Goal: Information Seeking & Learning: Learn about a topic

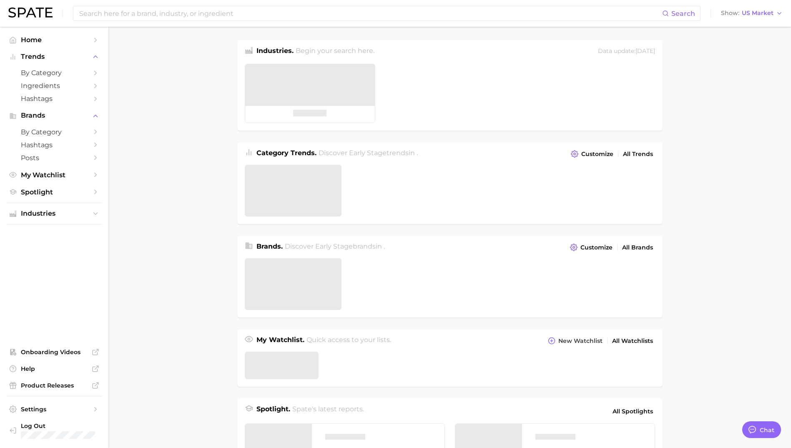
type textarea "x"
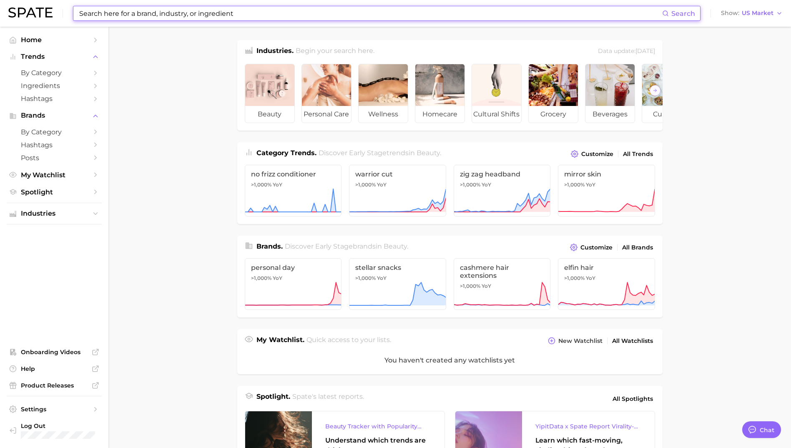
click at [304, 13] on input at bounding box center [369, 13] width 583 height 14
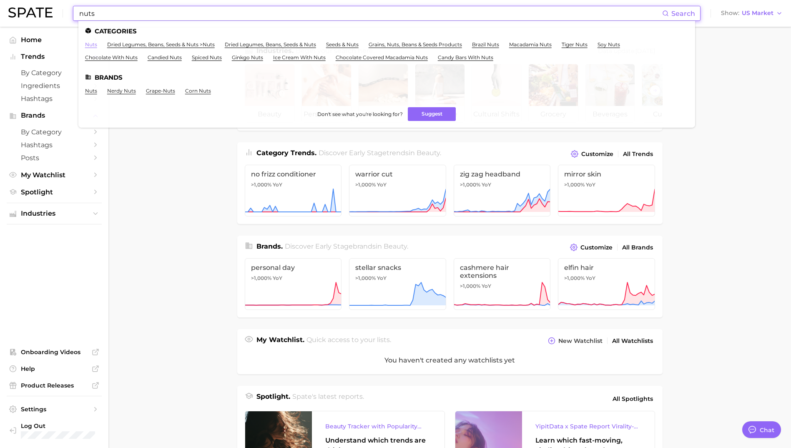
type input "nuts"
click at [92, 47] on link "nuts" at bounding box center [91, 44] width 12 height 6
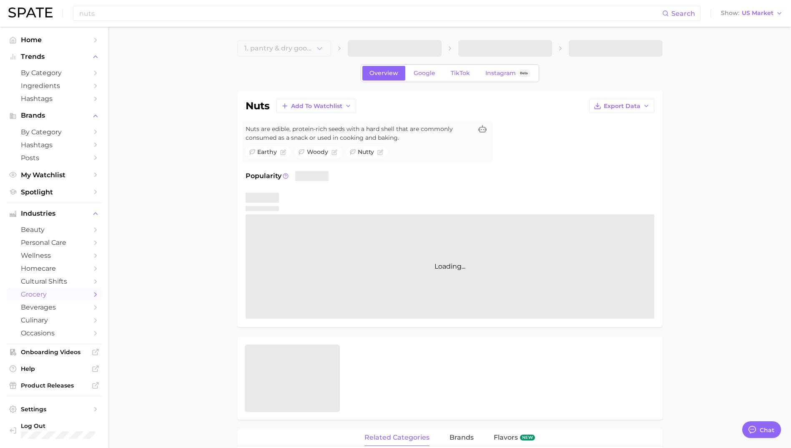
type textarea "x"
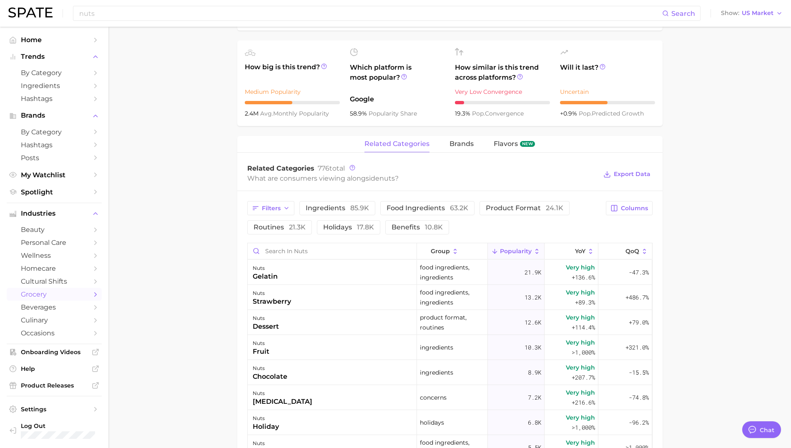
scroll to position [295, 0]
click at [566, 253] on icon at bounding box center [570, 251] width 8 height 8
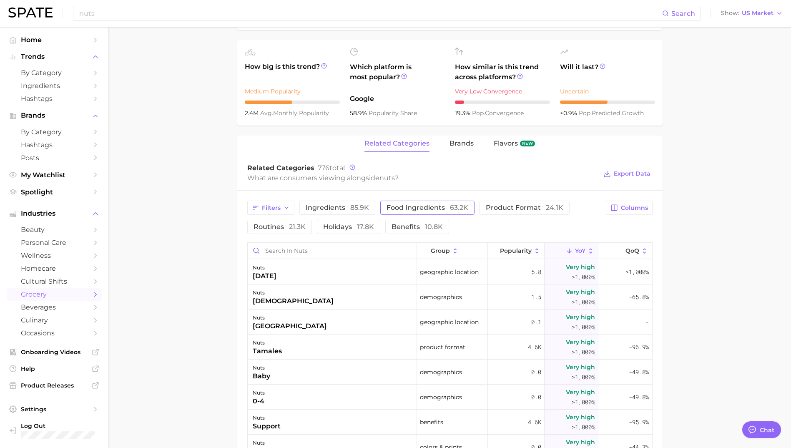
click at [428, 204] on span "food ingredients 63.2k" at bounding box center [427, 207] width 82 height 7
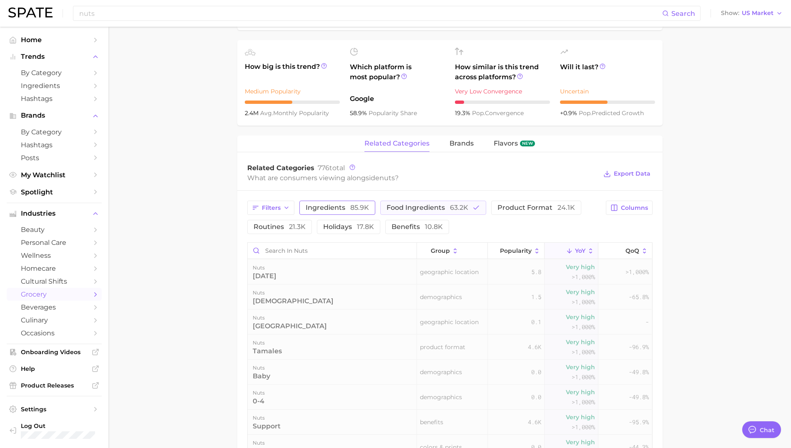
click at [356, 207] on span "85.9k" at bounding box center [359, 207] width 19 height 8
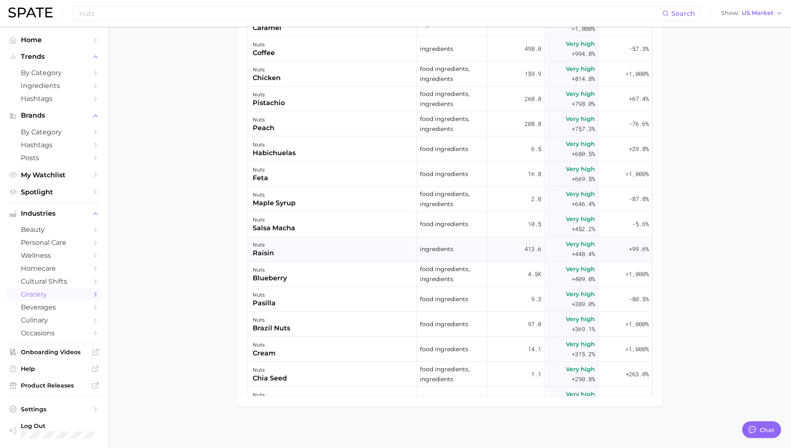
scroll to position [504, 0]
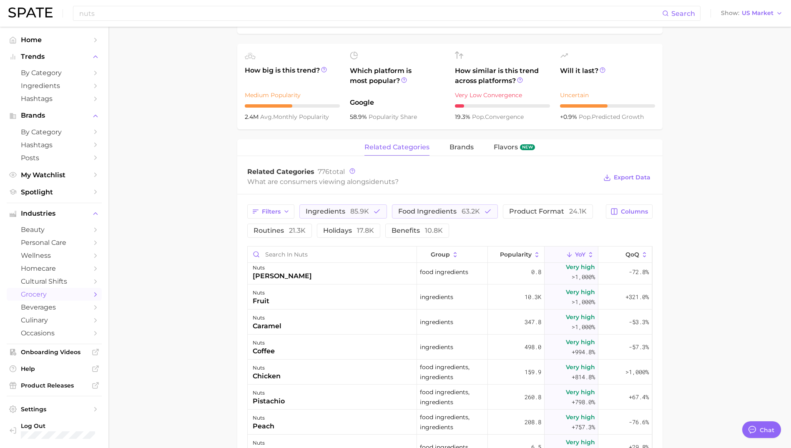
scroll to position [291, 0]
click at [437, 213] on span "food ingredients 63.2k" at bounding box center [439, 211] width 82 height 7
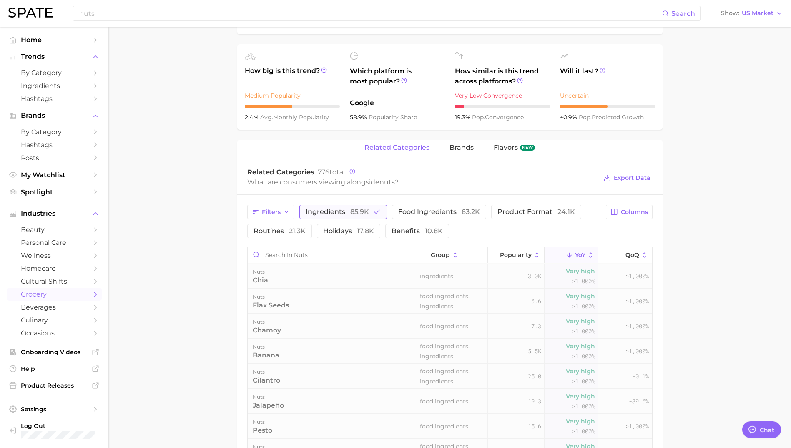
click at [336, 213] on span "ingredients 85.9k" at bounding box center [336, 211] width 63 height 7
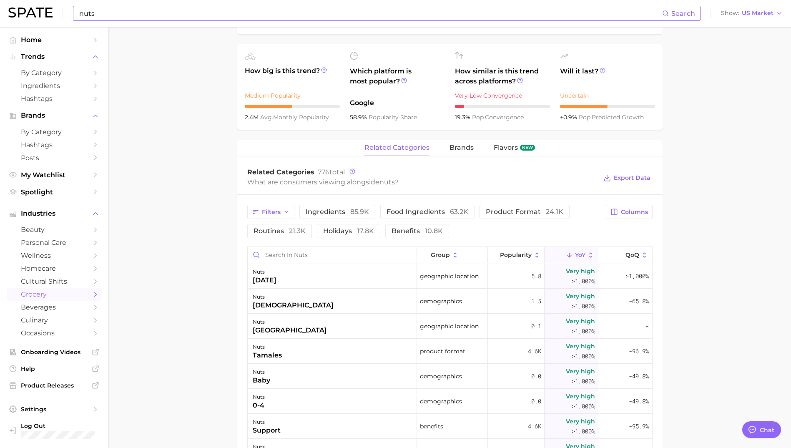
click at [160, 13] on input "nuts" at bounding box center [369, 13] width 583 height 14
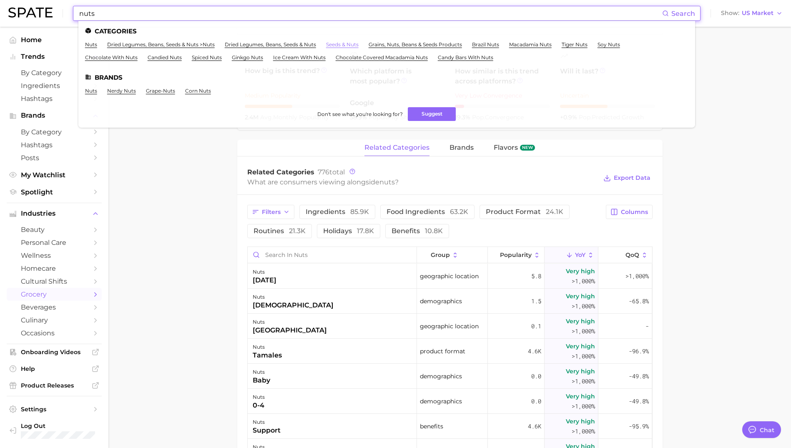
click at [347, 45] on link "seeds & nuts" at bounding box center [342, 44] width 33 height 6
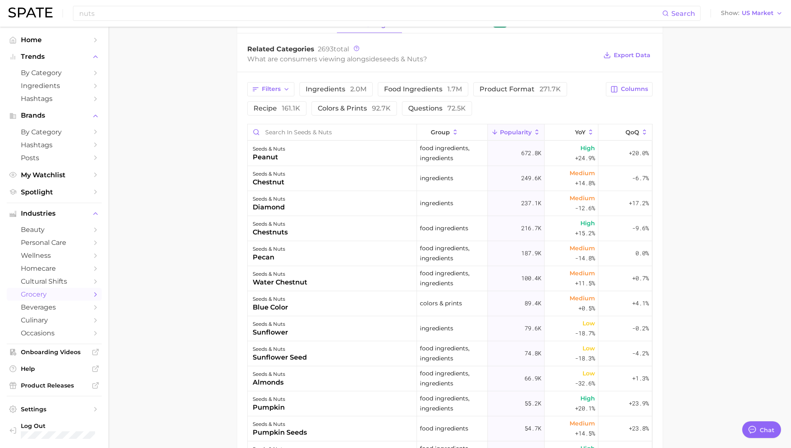
scroll to position [275, 0]
click at [575, 134] on span "YoY" at bounding box center [580, 133] width 10 height 7
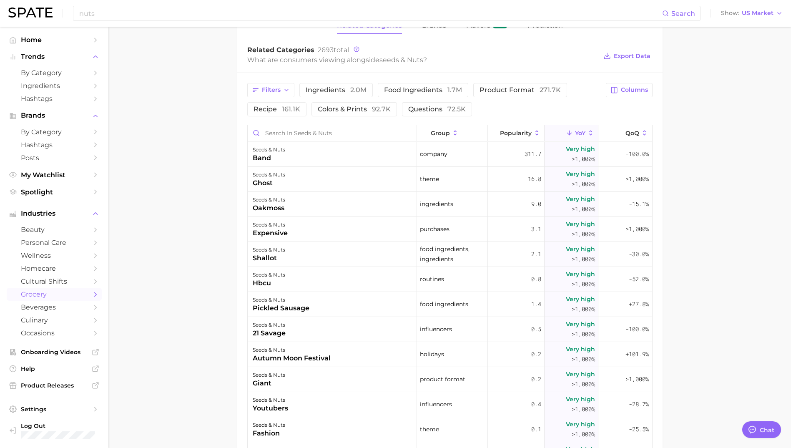
click at [694, 167] on main "1. pantry & dry goods 2. seeds & nuts 3. Subcategory Overview Google TikTok Ins…" at bounding box center [449, 187] width 682 height 873
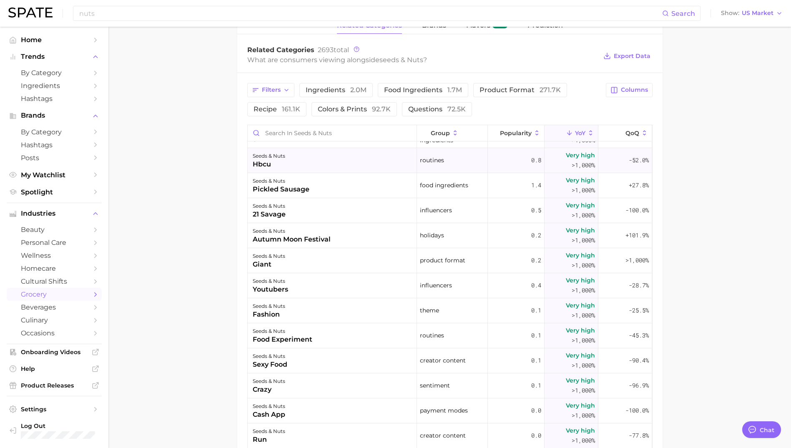
scroll to position [119, 0]
click at [345, 89] on span "ingredients 2.0m" at bounding box center [335, 90] width 61 height 7
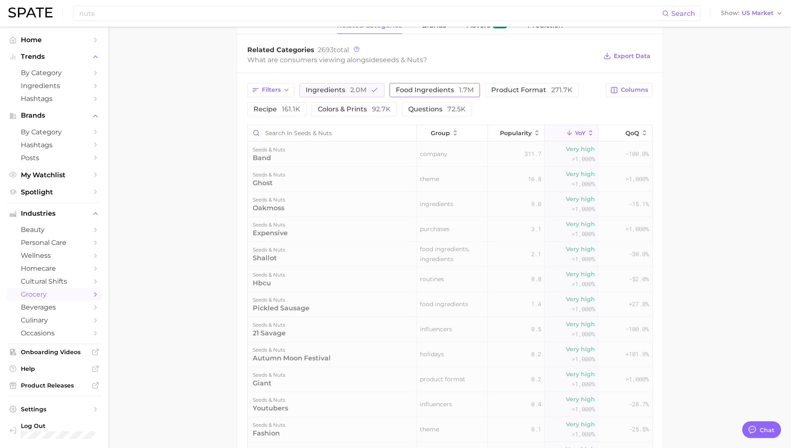
click at [411, 90] on span "food ingredients 1.7m" at bounding box center [434, 90] width 78 height 7
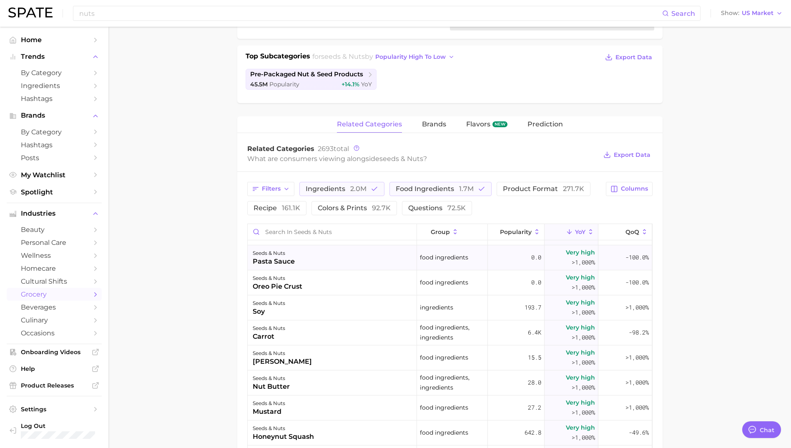
scroll to position [71, 0]
click at [184, 271] on main "1. pantry & dry goods 2. seeds & nuts 3. Subcategory Overview Google TikTok Ins…" at bounding box center [449, 286] width 682 height 873
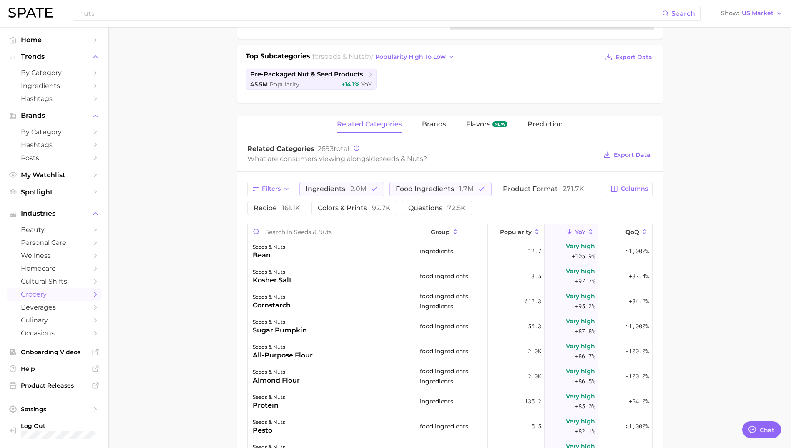
scroll to position [2852, 0]
click at [104, 12] on input "nuts" at bounding box center [369, 13] width 583 height 14
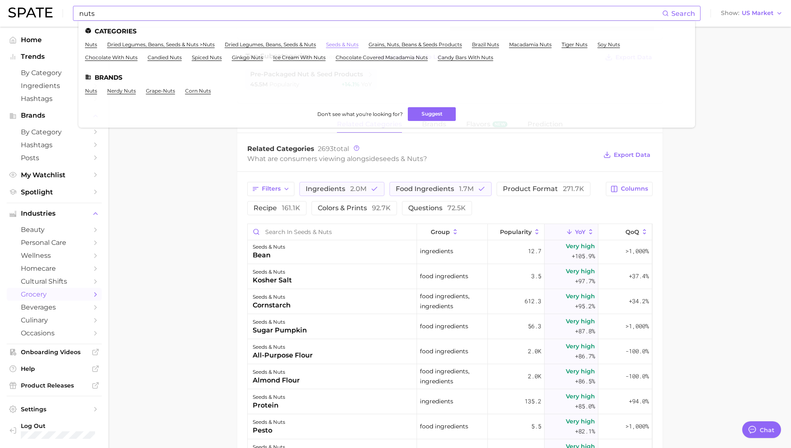
click at [345, 46] on link "seeds & nuts" at bounding box center [342, 44] width 33 height 6
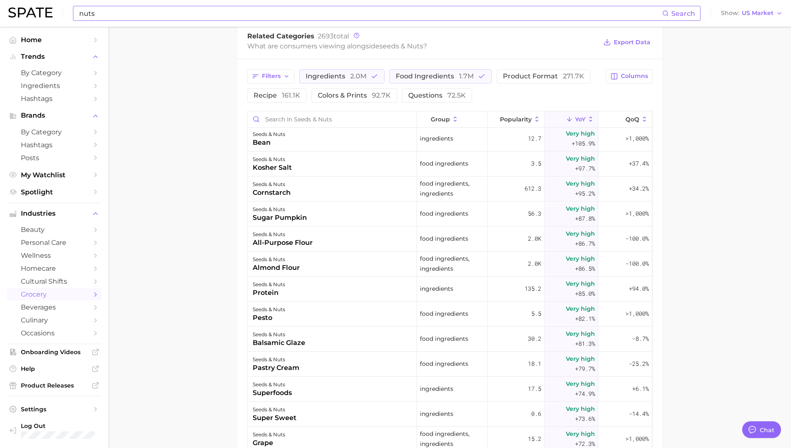
scroll to position [0, 0]
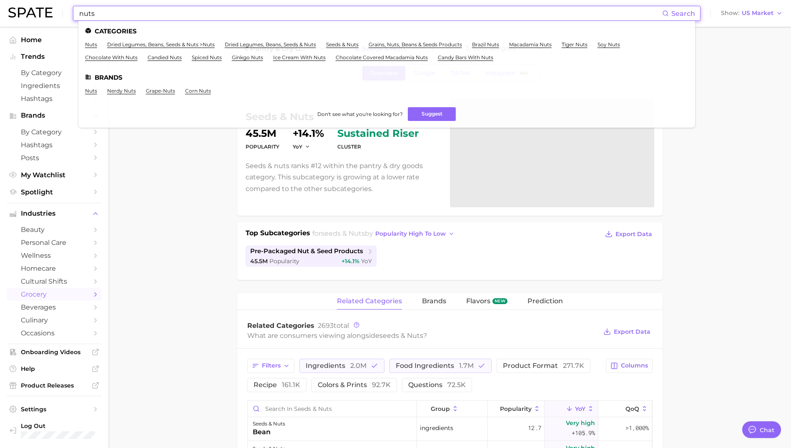
click at [208, 10] on input "nuts" at bounding box center [369, 13] width 583 height 14
click at [344, 41] on ul "Categories nuts dried legumes, beans, seeds & nuts > nuts dried legumes, beans,…" at bounding box center [386, 74] width 616 height 107
click at [343, 43] on link "seeds & nuts" at bounding box center [342, 44] width 33 height 6
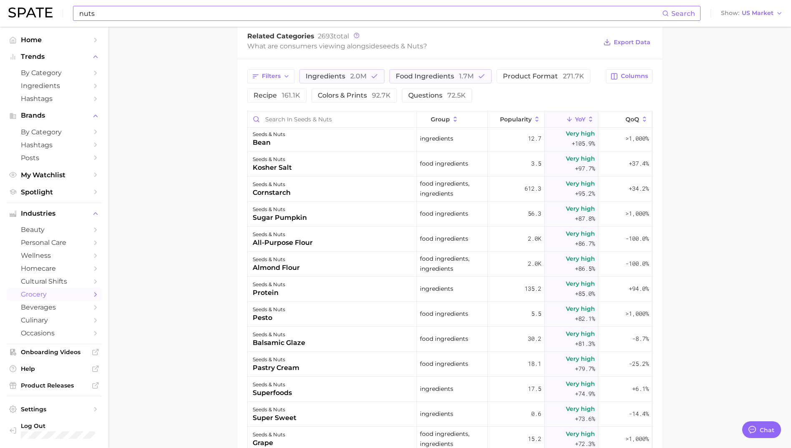
scroll to position [1999, 0]
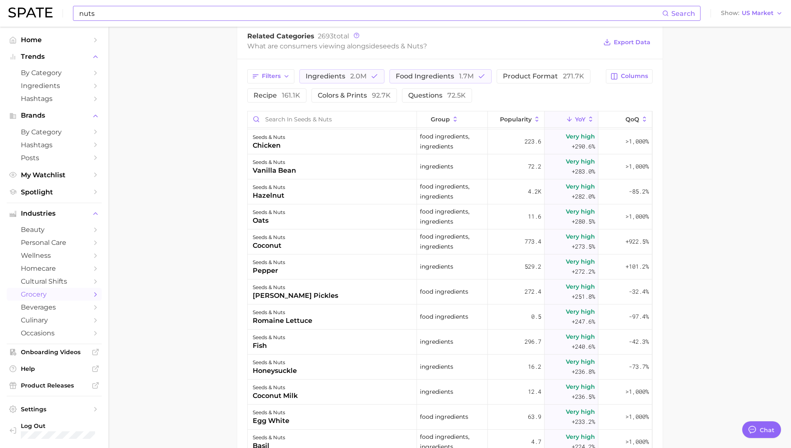
click at [199, 15] on input "nuts" at bounding box center [369, 13] width 583 height 14
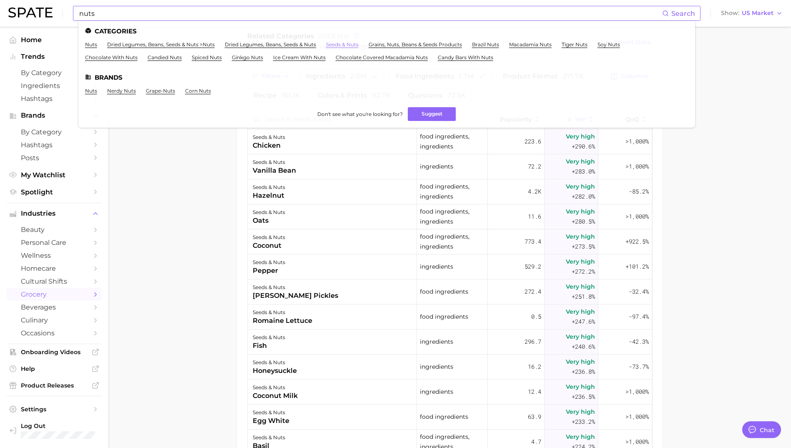
click at [343, 44] on link "seeds & nuts" at bounding box center [342, 44] width 33 height 6
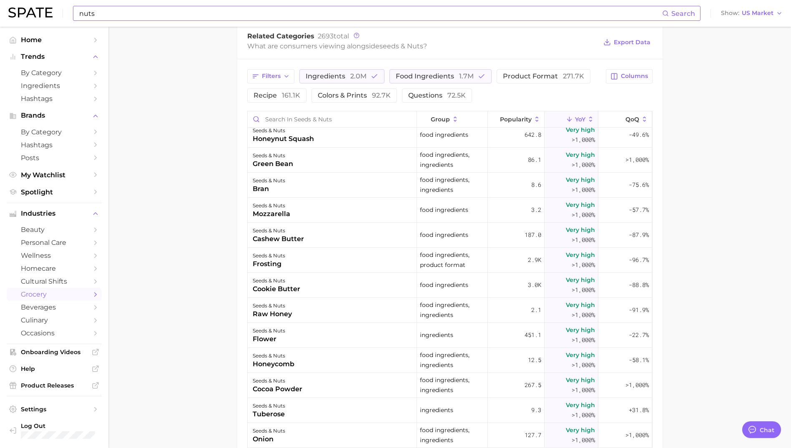
scroll to position [0, 0]
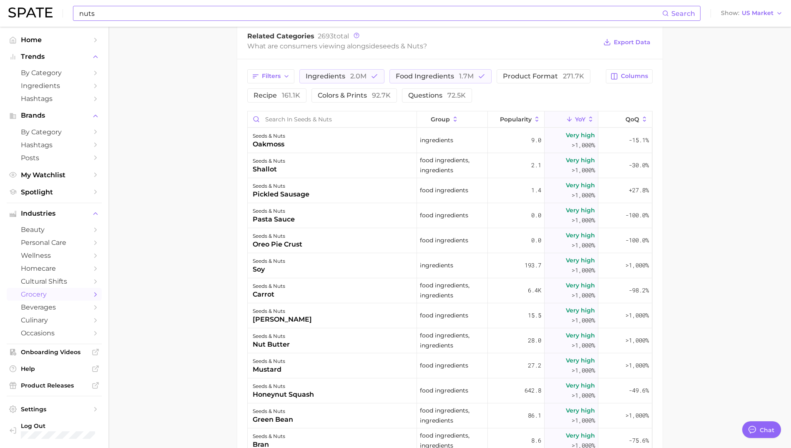
click at [138, 217] on main "1. pantry & dry goods 2. seeds & nuts 3. Subcategory Overview Google TikTok Ins…" at bounding box center [449, 173] width 682 height 873
click at [267, 240] on div "oreo pie crust" at bounding box center [278, 244] width 50 height 10
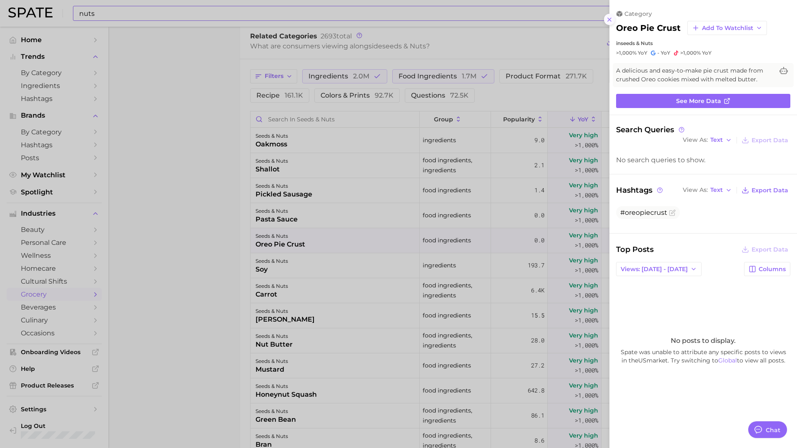
click at [609, 20] on line at bounding box center [609, 19] width 3 height 3
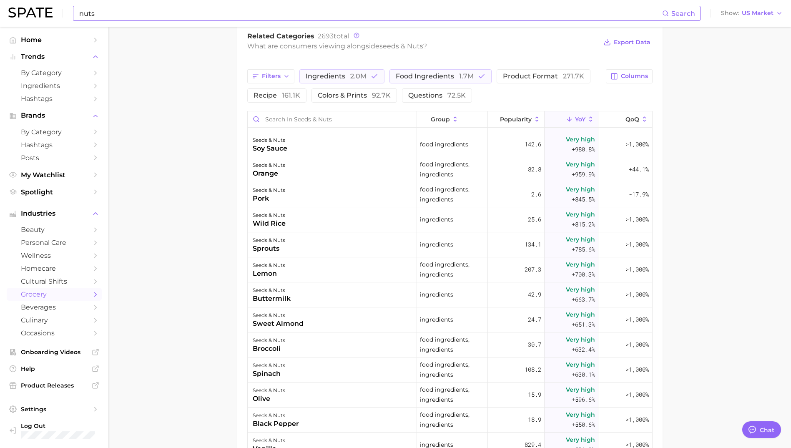
scroll to position [1171, 0]
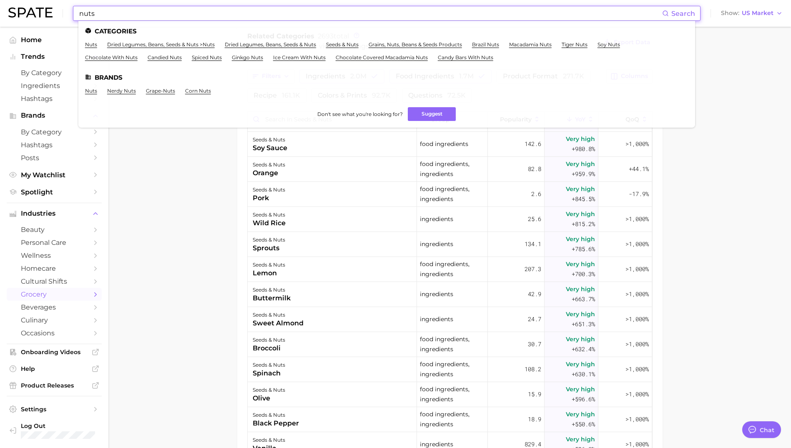
click at [106, 12] on input "nuts" at bounding box center [369, 13] width 583 height 14
click at [372, 11] on input "nuts" at bounding box center [369, 13] width 583 height 14
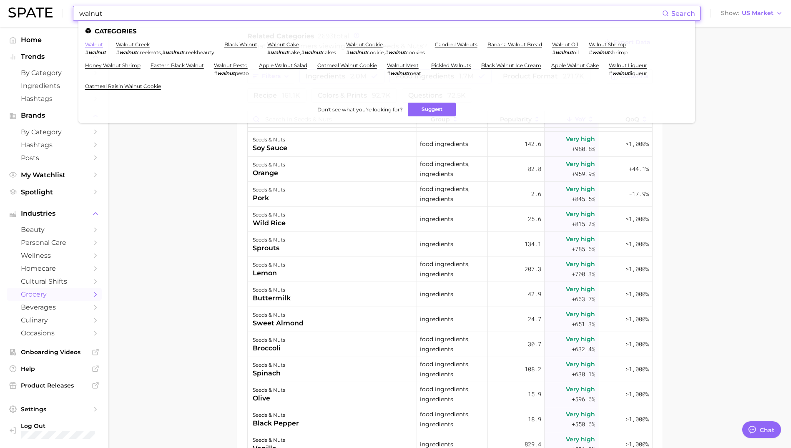
type input "walnut"
click at [93, 43] on link "walnut" at bounding box center [94, 44] width 18 height 6
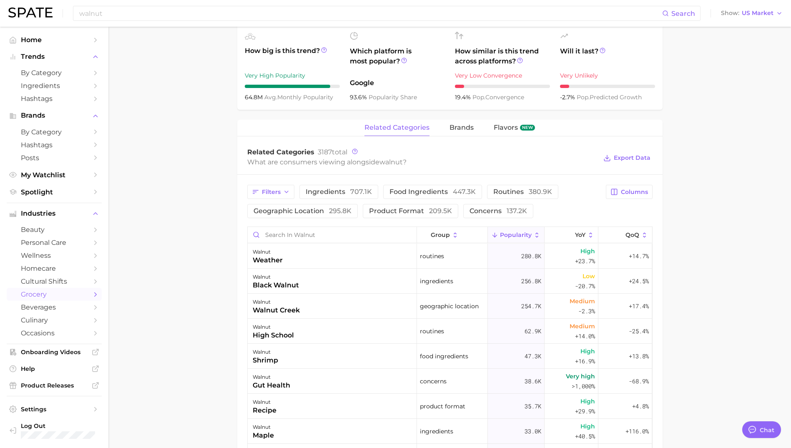
scroll to position [365, 0]
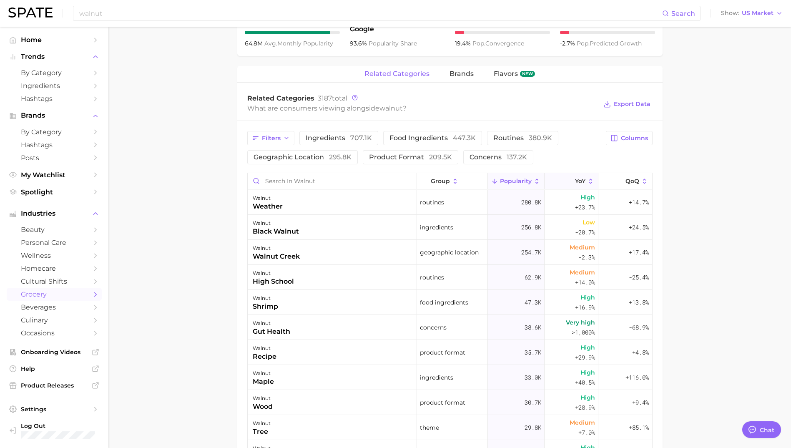
click at [566, 182] on icon at bounding box center [570, 182] width 8 height 8
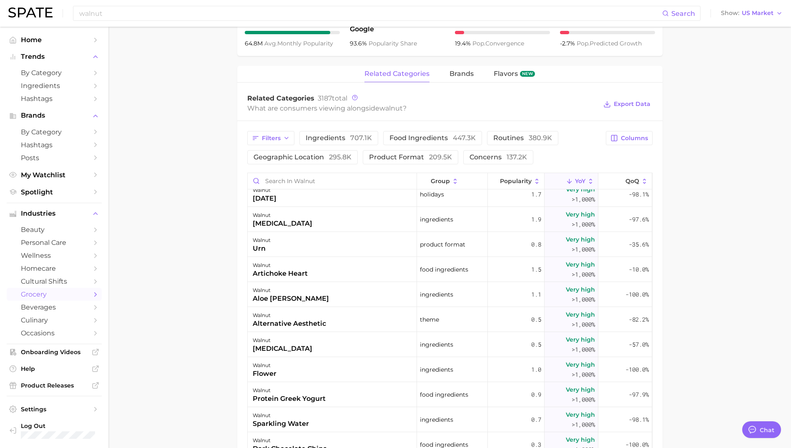
scroll to position [281, 0]
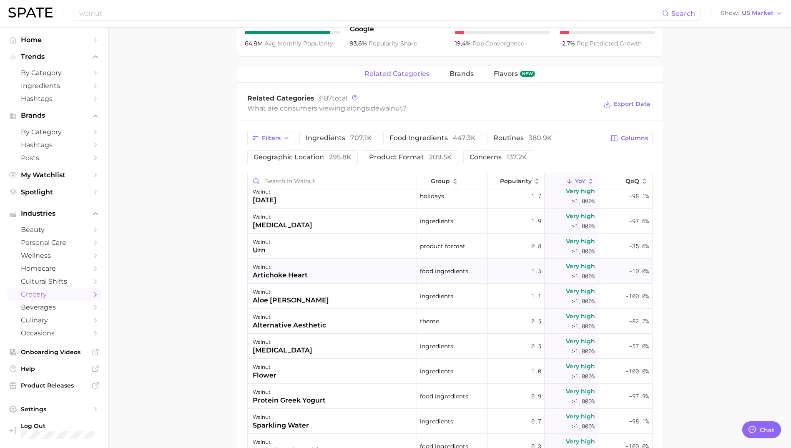
drag, startPoint x: 264, startPoint y: 324, endPoint x: 292, endPoint y: 281, distance: 51.0
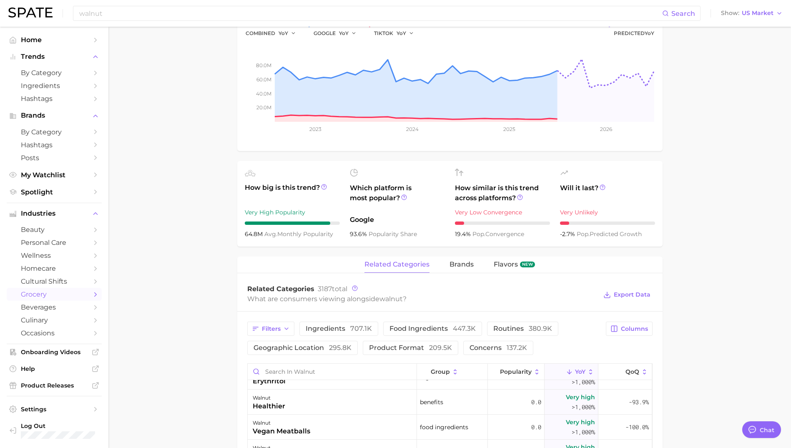
scroll to position [174, 0]
